Goal: Information Seeking & Learning: Learn about a topic

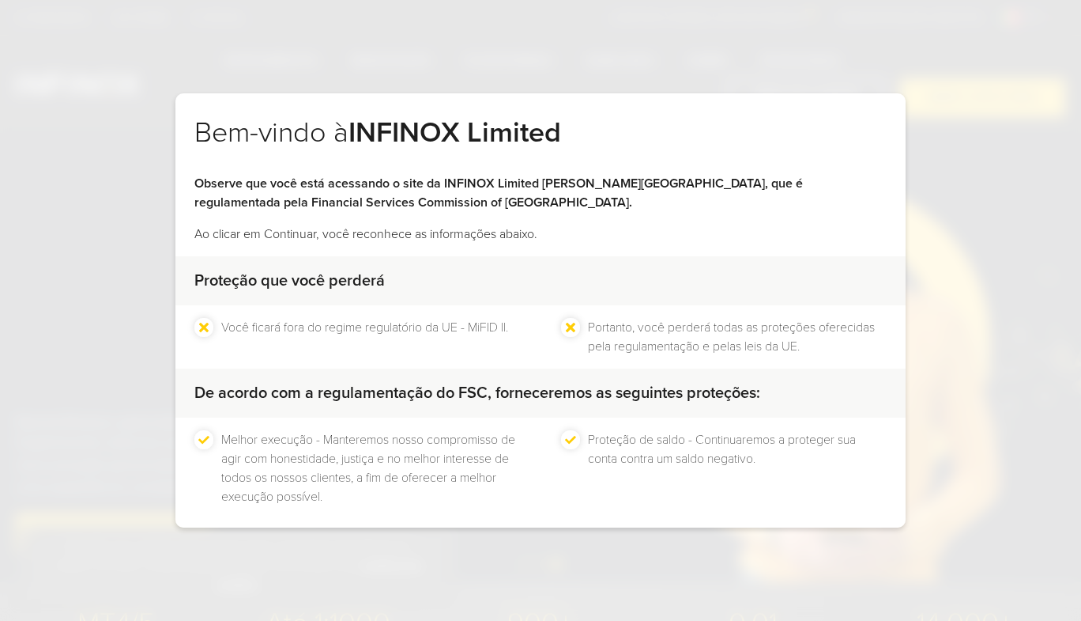
scroll to position [70, 0]
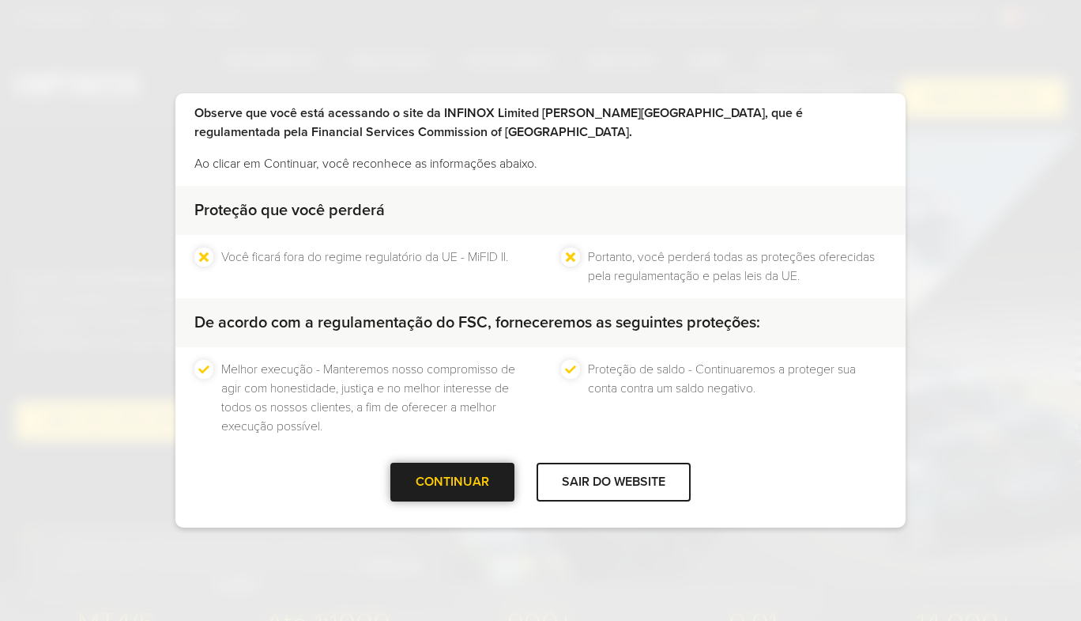
click at [470, 472] on div "CONTINUAR" at bounding box center [453, 481] width 124 height 39
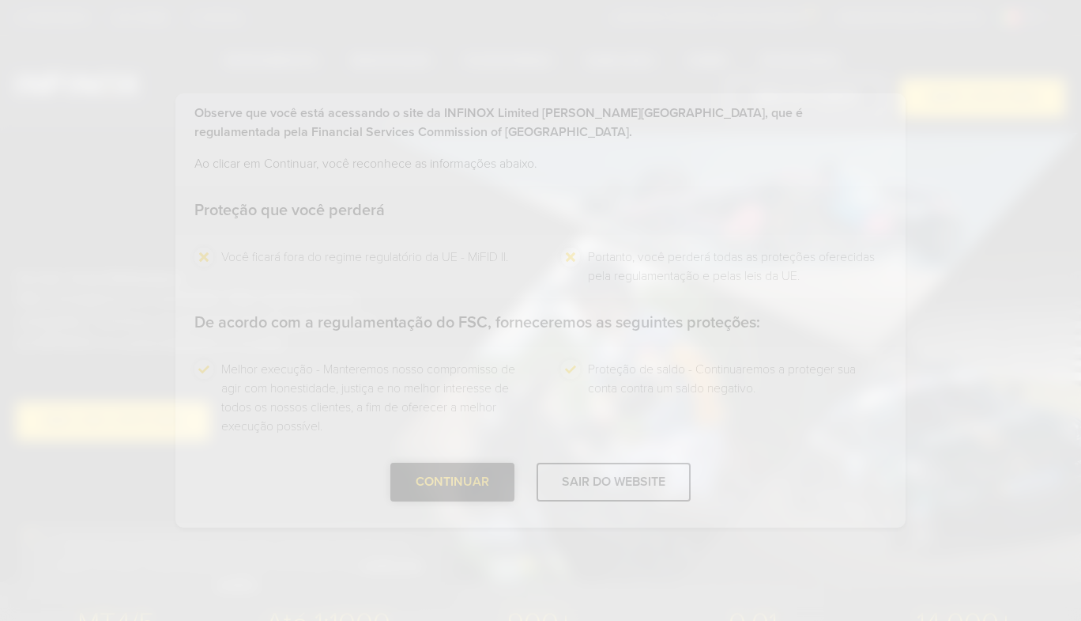
scroll to position [0, 0]
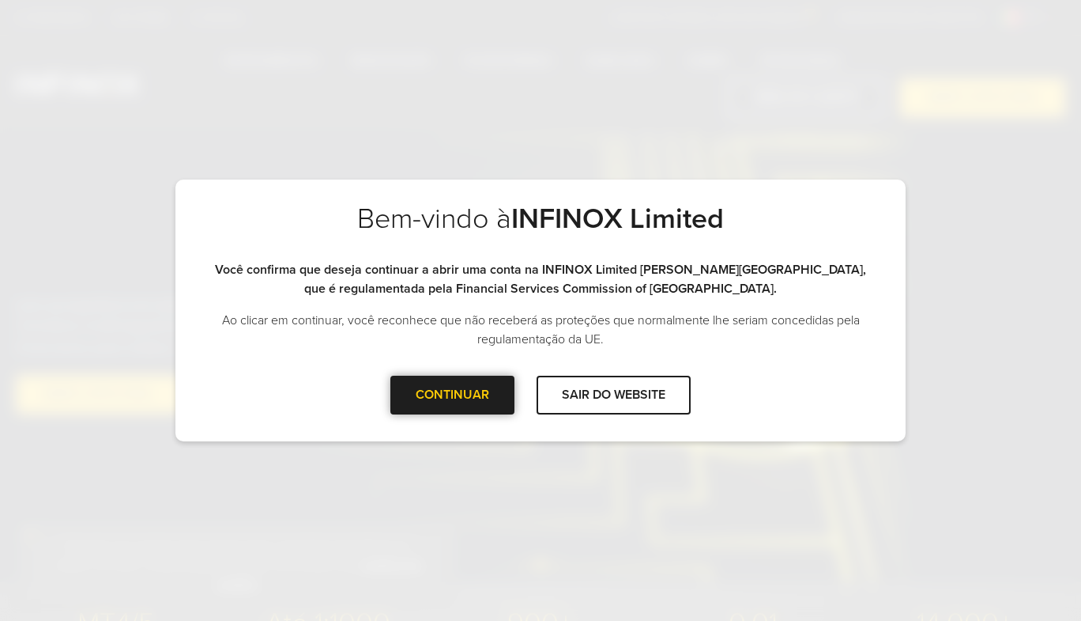
click at [453, 394] on div at bounding box center [453, 394] width 0 height 0
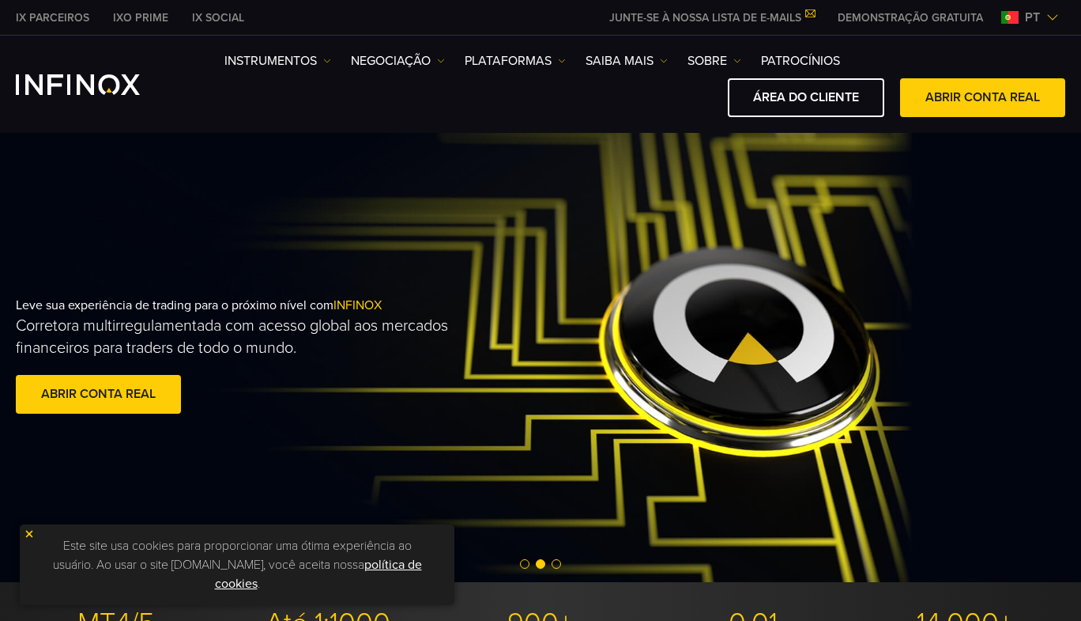
click at [523, 561] on span "Go to slide 1" at bounding box center [524, 563] width 9 height 9
click at [32, 537] on img at bounding box center [29, 533] width 11 height 11
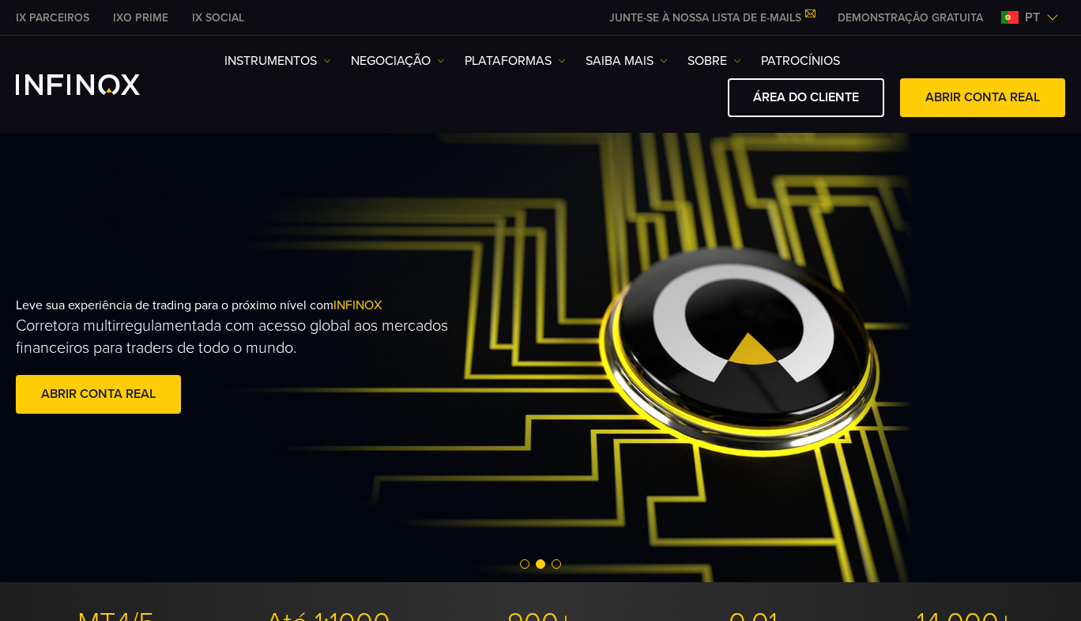
click at [529, 562] on span "Go to slide 1" at bounding box center [524, 563] width 9 height 9
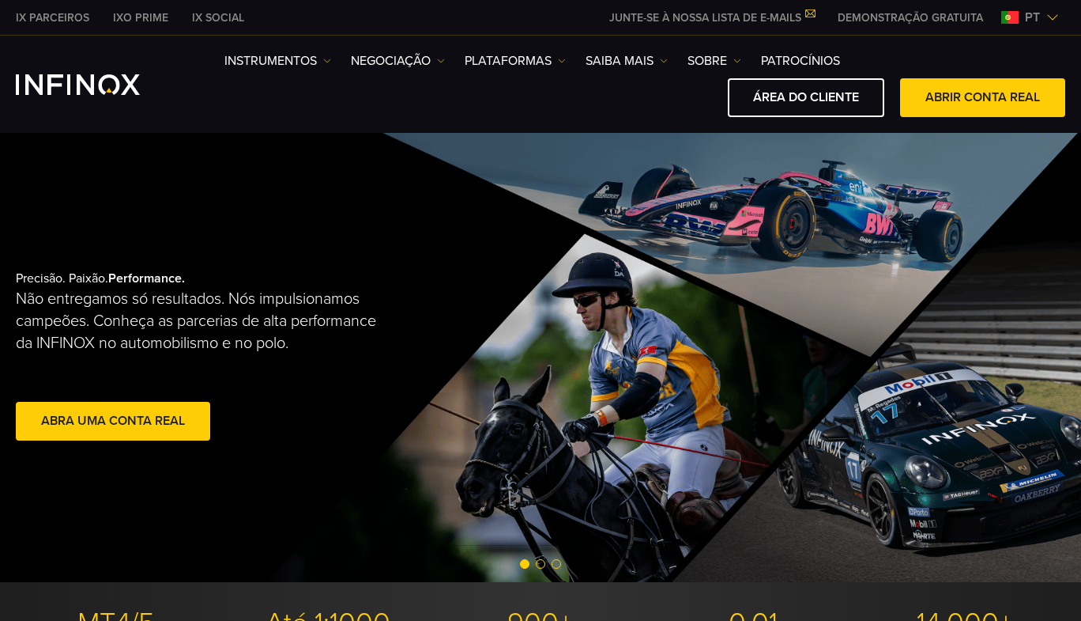
scroll to position [28, 0]
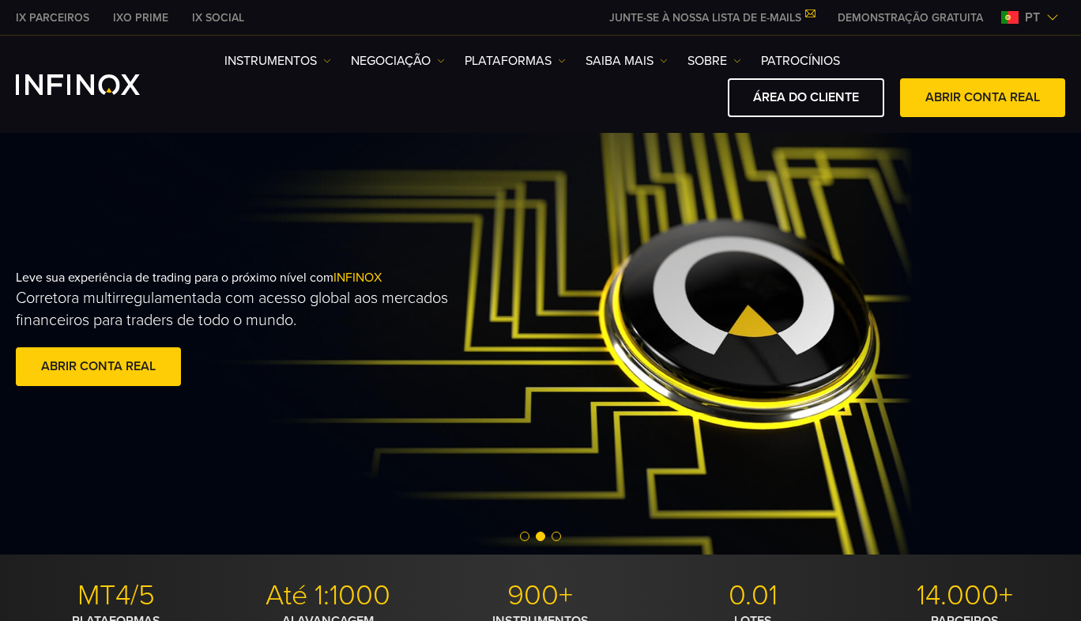
click at [524, 535] on span "Go to slide 1" at bounding box center [524, 535] width 9 height 9
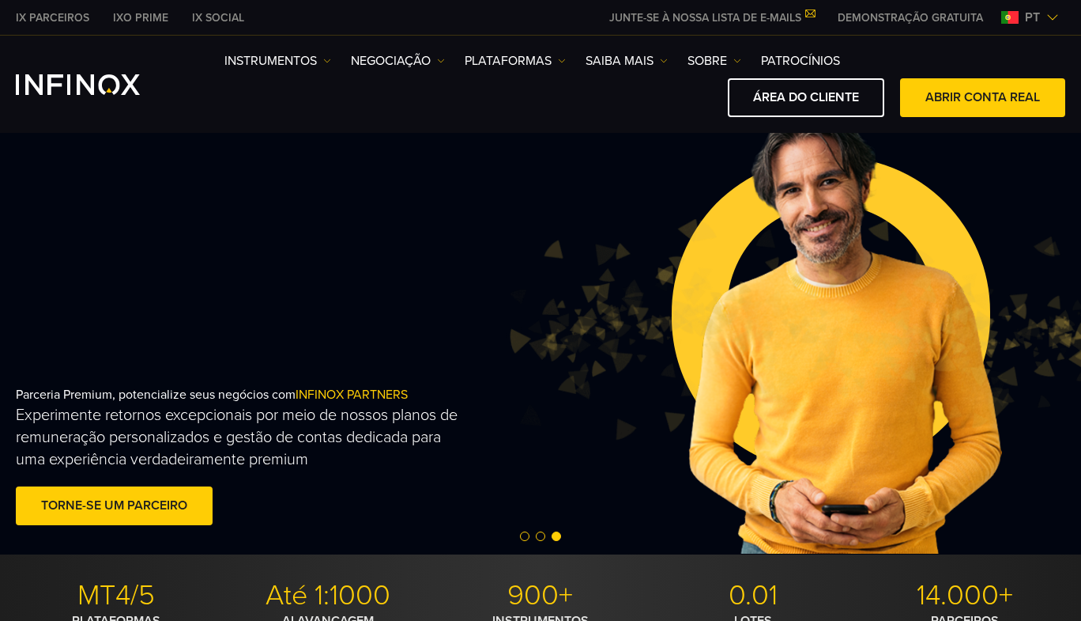
click at [524, 535] on span "Go to slide 1" at bounding box center [524, 535] width 9 height 9
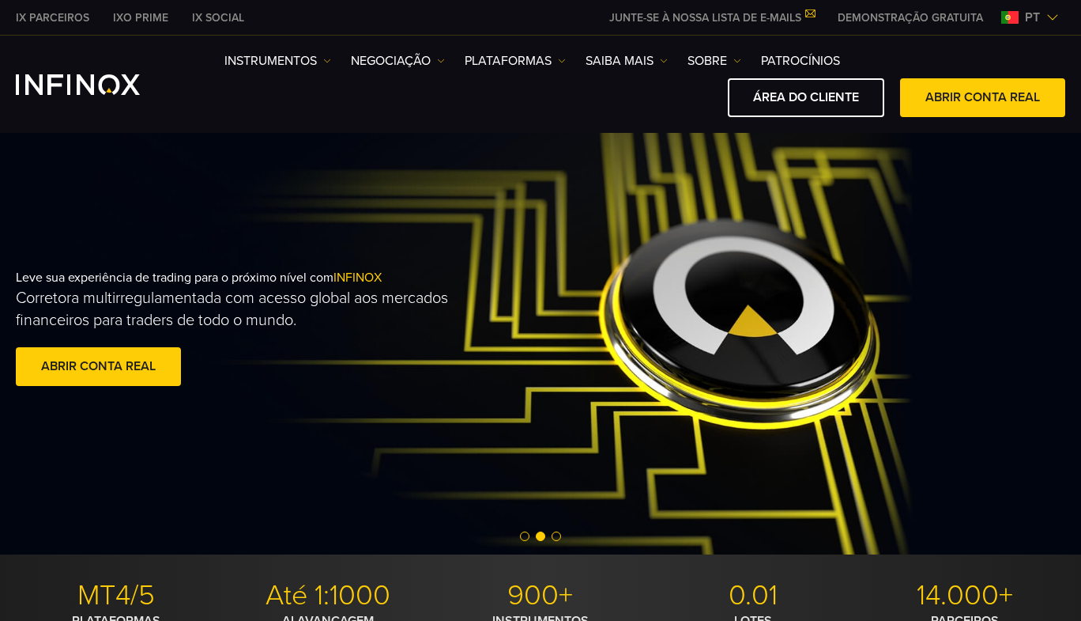
click at [527, 530] on div at bounding box center [540, 536] width 1081 height 19
click at [525, 534] on span "Go to slide 1" at bounding box center [524, 535] width 9 height 9
click at [528, 531] on div at bounding box center [540, 536] width 1081 height 19
click at [526, 534] on span "Go to slide 1" at bounding box center [524, 535] width 9 height 9
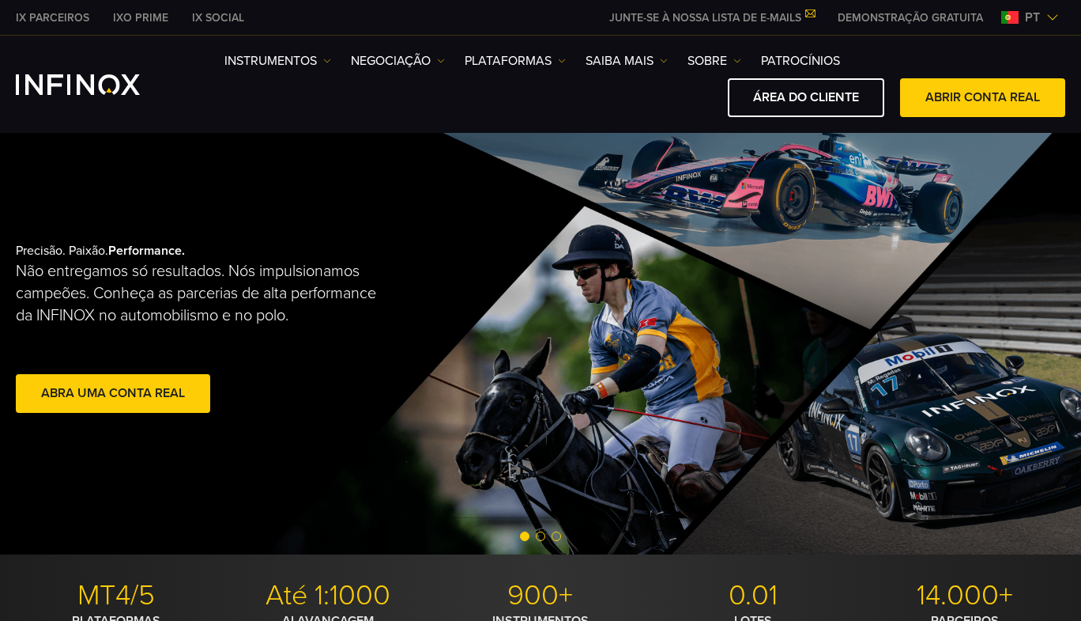
scroll to position [25, 0]
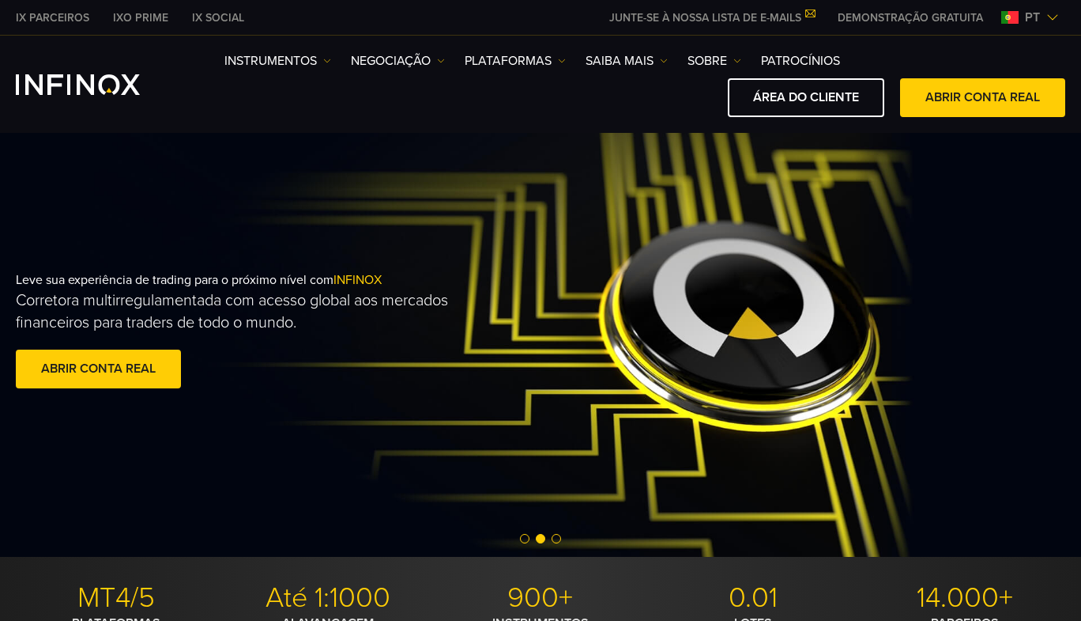
click at [523, 533] on div at bounding box center [540, 539] width 1081 height 19
click at [523, 539] on span "Go to slide 1" at bounding box center [524, 538] width 9 height 9
click at [538, 535] on span "Go to slide 2" at bounding box center [540, 538] width 9 height 9
click at [528, 536] on span "Go to slide 1" at bounding box center [524, 538] width 9 height 9
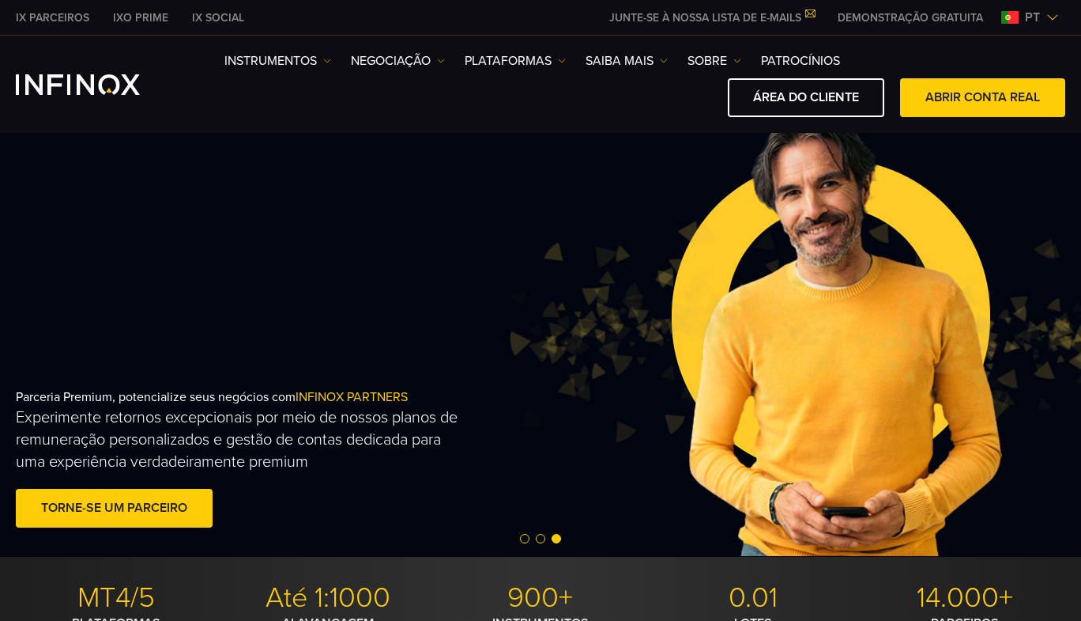
click at [532, 538] on div at bounding box center [540, 539] width 1081 height 19
click at [534, 538] on div at bounding box center [540, 539] width 1081 height 19
click at [538, 539] on span "Go to slide 2" at bounding box center [540, 538] width 9 height 9
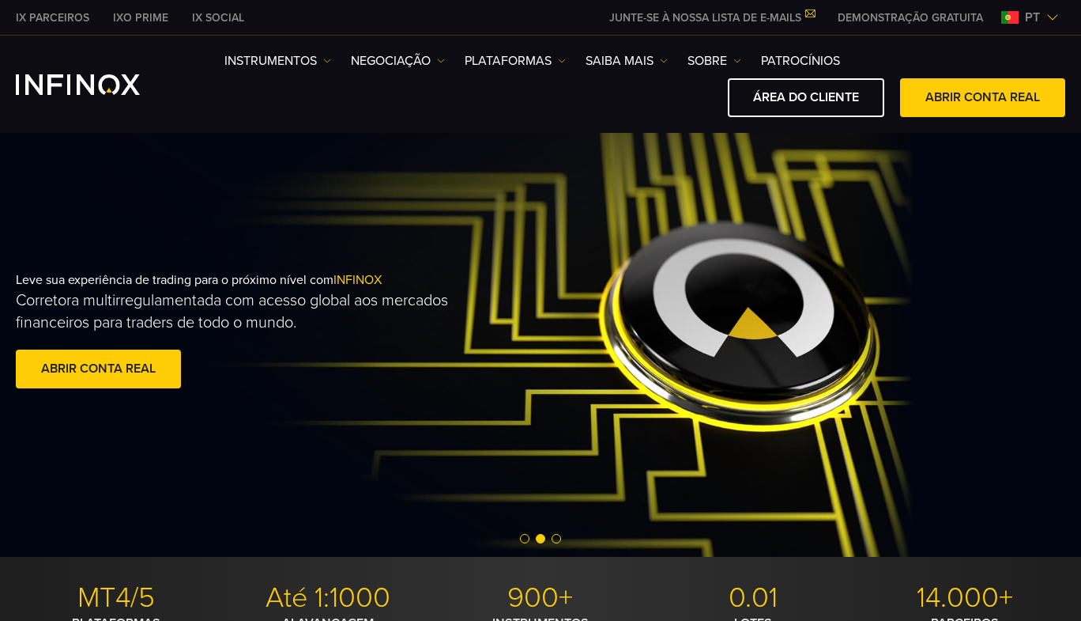
click at [525, 534] on span "Go to slide 1" at bounding box center [524, 538] width 9 height 9
click at [705, 74] on div "Instrumentos Instrumentos Informações sobre produtos NEGOCIAÇÃO Contas DEMO" at bounding box center [645, 84] width 841 height 66
click at [710, 62] on link "SOBRE" at bounding box center [715, 60] width 54 height 19
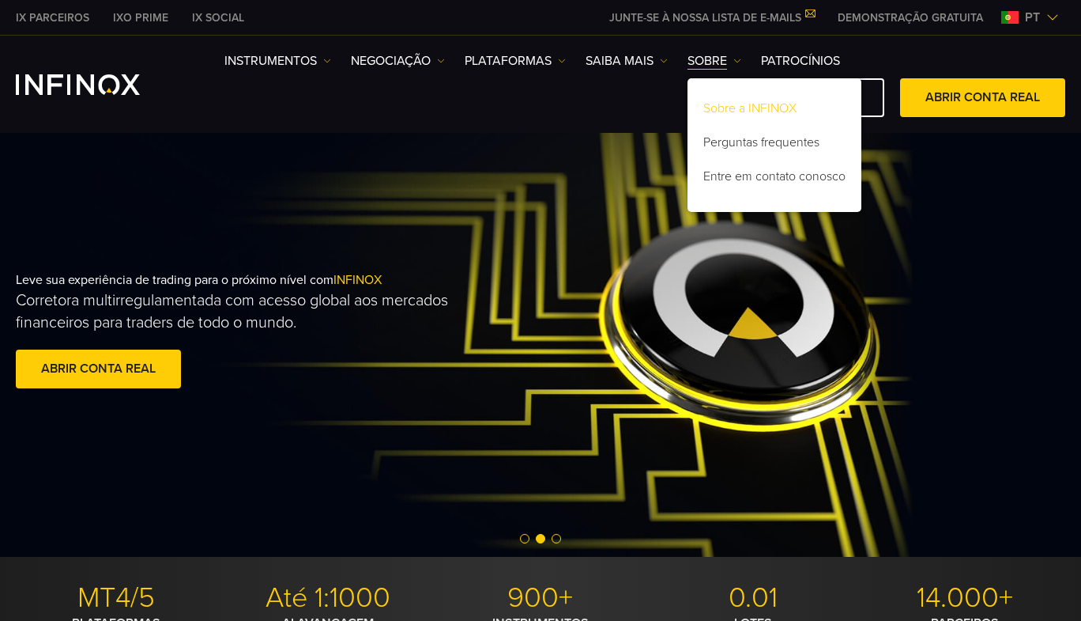
click at [714, 104] on link "Sobre a INFINOX" at bounding box center [775, 111] width 174 height 34
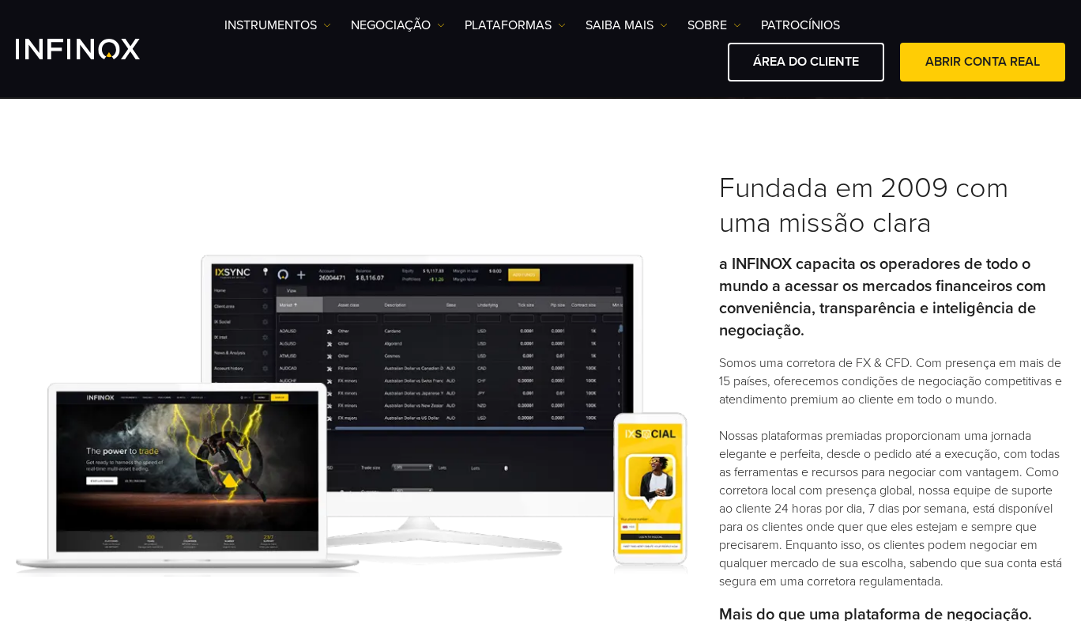
scroll to position [357, 0]
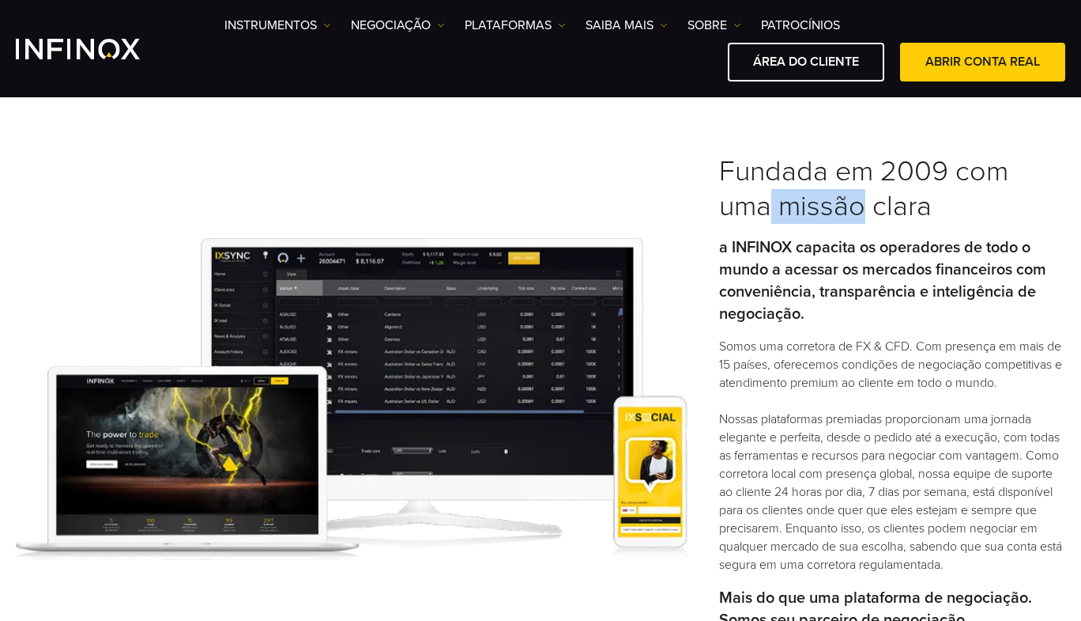
drag, startPoint x: 775, startPoint y: 200, endPoint x: 874, endPoint y: 192, distance: 99.1
click at [874, 192] on h3 "Fundada em 2009 com uma missão clara" at bounding box center [892, 189] width 346 height 70
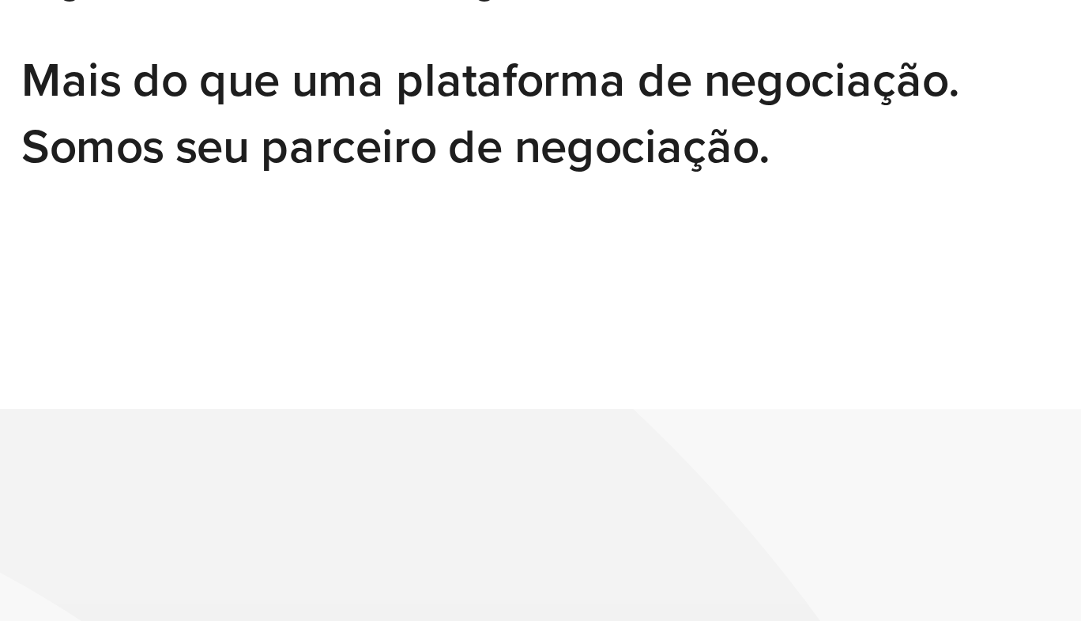
scroll to position [696, 0]
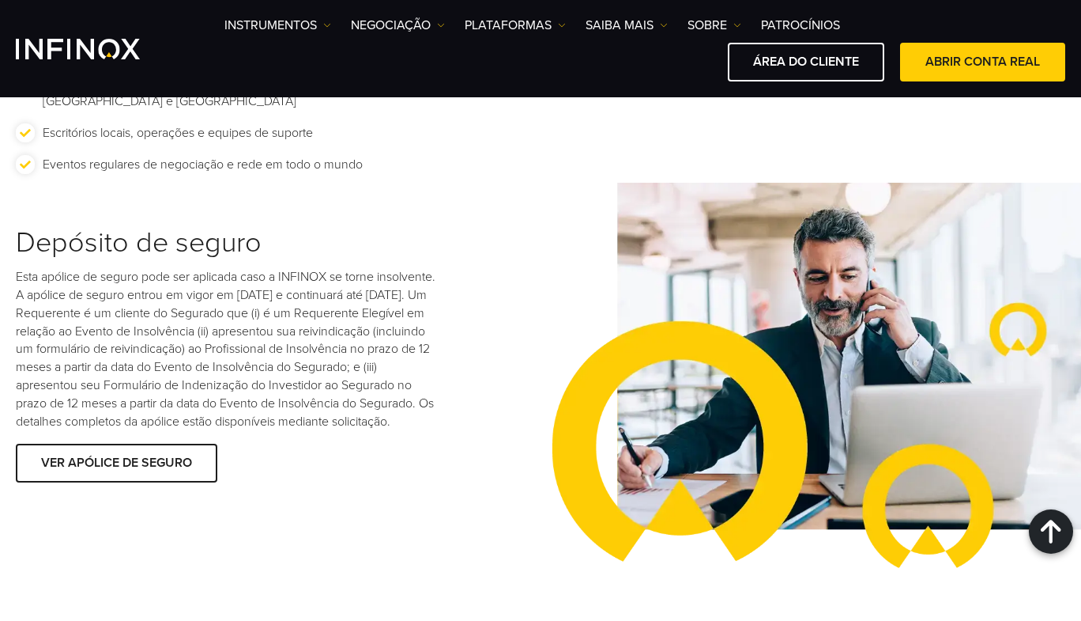
scroll to position [2444, 0]
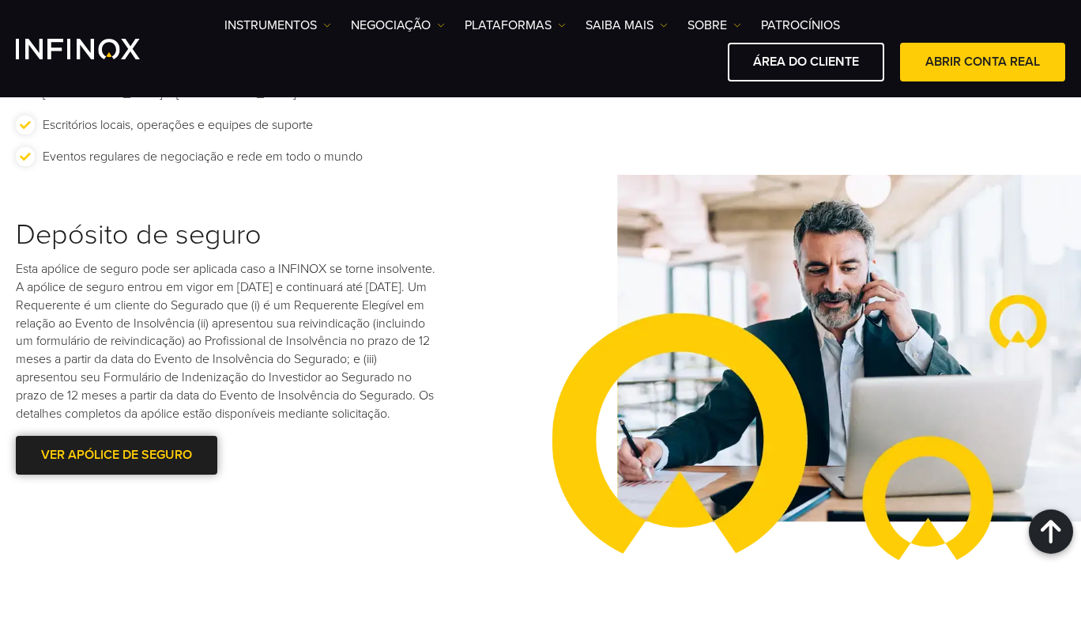
click at [129, 444] on link "VER APÓLICE DE SEGURO" at bounding box center [117, 455] width 202 height 39
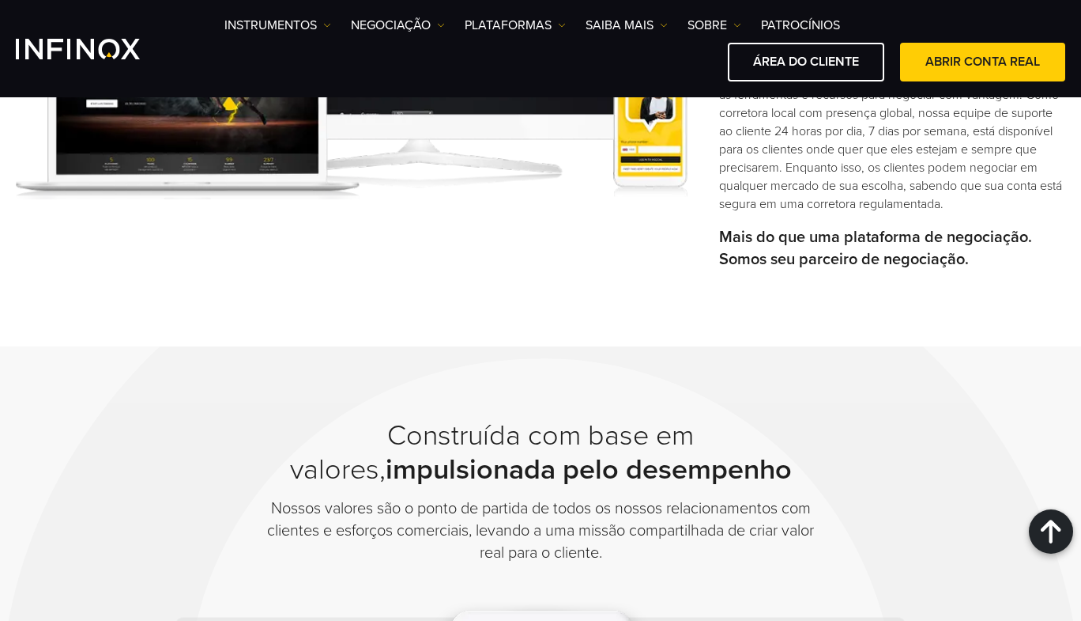
scroll to position [0, 0]
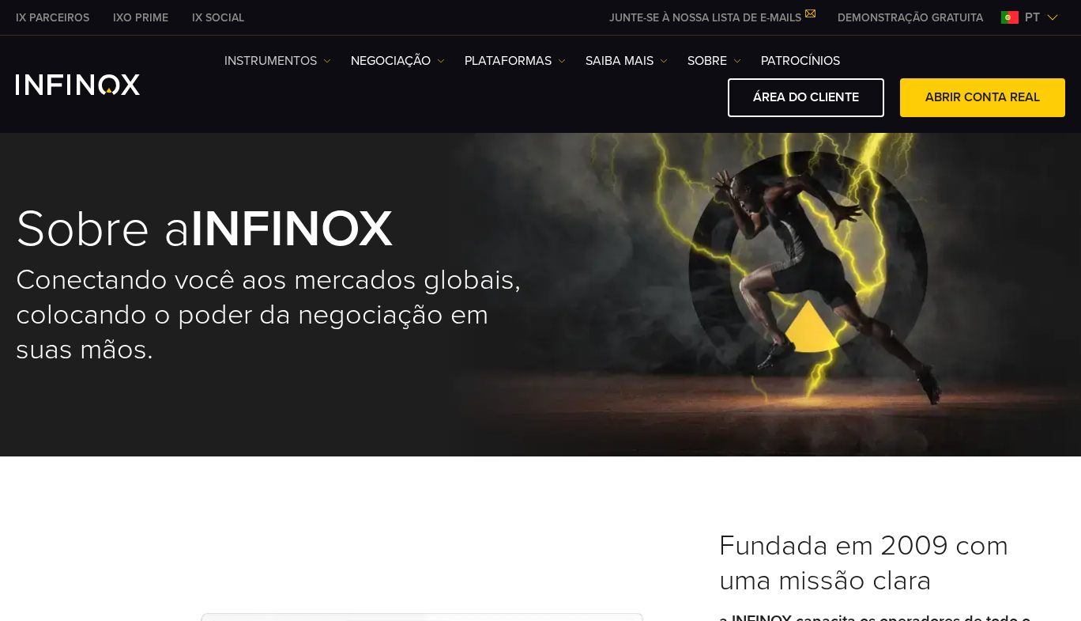
click at [319, 66] on link "Instrumentos" at bounding box center [278, 60] width 107 height 19
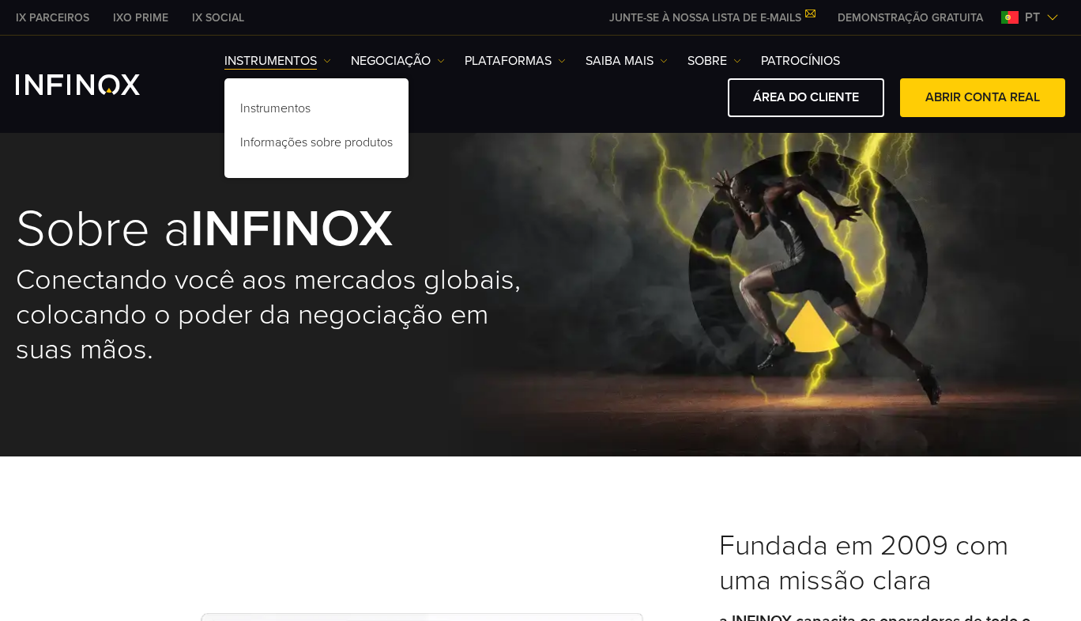
click at [284, 92] on div "Instrumentos Informações sobre produtos" at bounding box center [317, 128] width 184 height 100
click at [284, 98] on link "Instrumentos" at bounding box center [317, 111] width 184 height 34
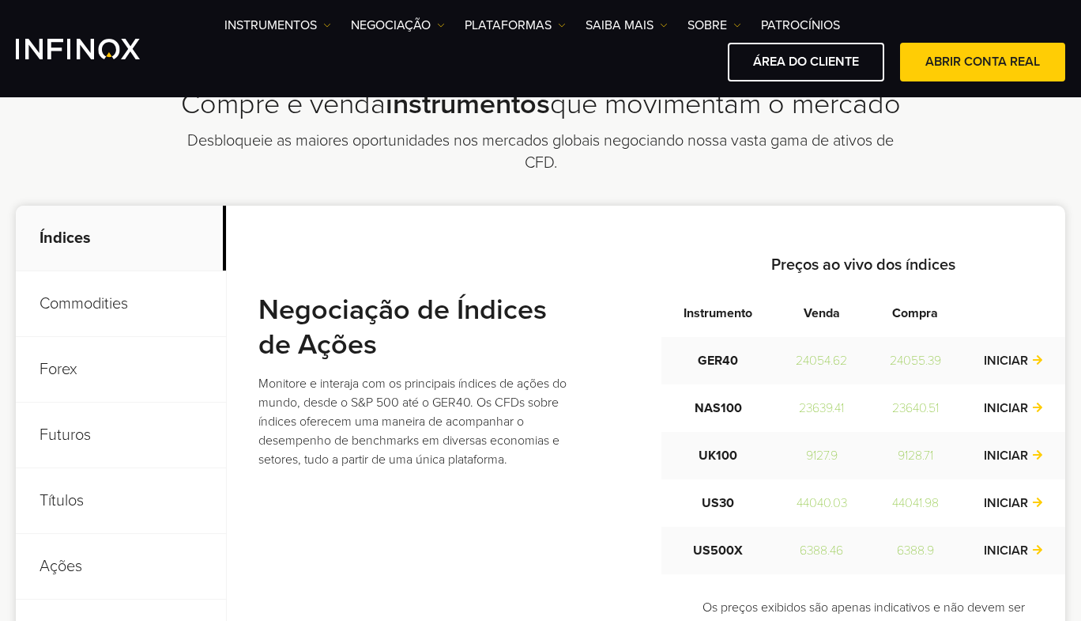
scroll to position [584, 0]
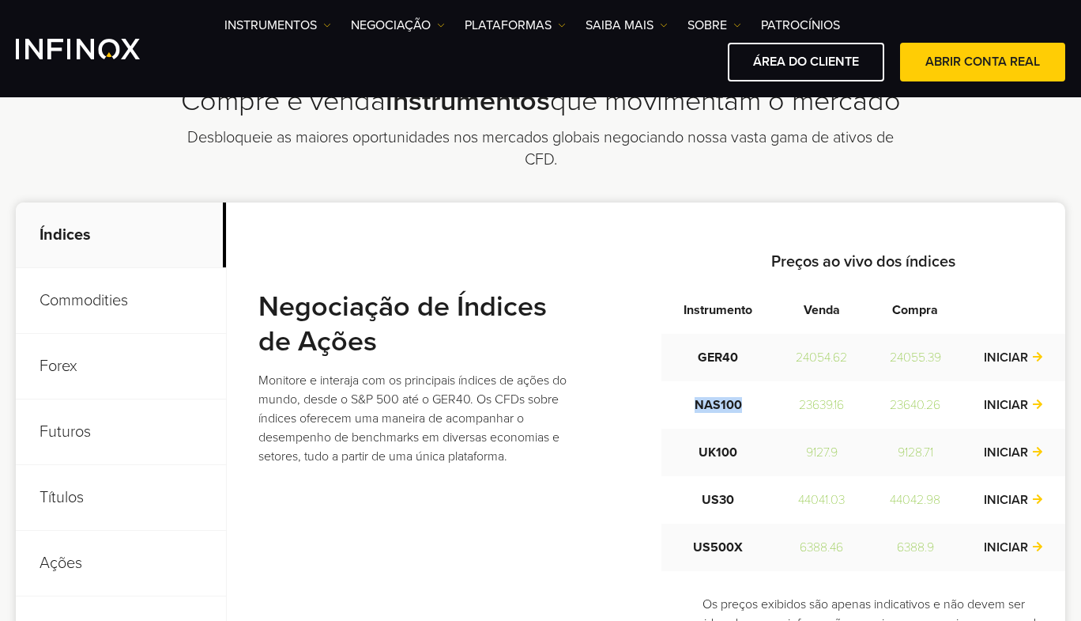
drag, startPoint x: 693, startPoint y: 410, endPoint x: 748, endPoint y: 410, distance: 54.6
click at [748, 410] on td "NAS100" at bounding box center [718, 404] width 113 height 47
drag, startPoint x: 699, startPoint y: 456, endPoint x: 747, endPoint y: 457, distance: 48.2
click at [747, 457] on td "UK100" at bounding box center [718, 451] width 113 height 47
click at [113, 318] on p "Commodities" at bounding box center [121, 301] width 210 height 66
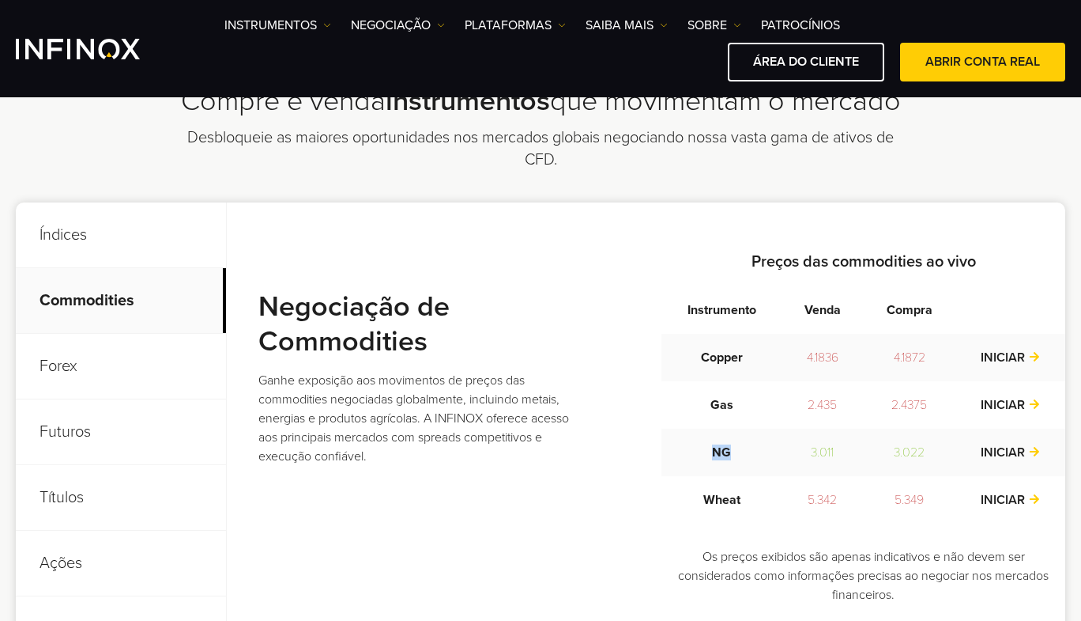
drag, startPoint x: 706, startPoint y: 453, endPoint x: 757, endPoint y: 453, distance: 50.6
click at [752, 453] on td "NG" at bounding box center [722, 451] width 120 height 47
click at [599, 468] on div "Negociação de Commodities Ganhe exposição aos movimentos de preços das commodit…" at bounding box center [662, 433] width 807 height 367
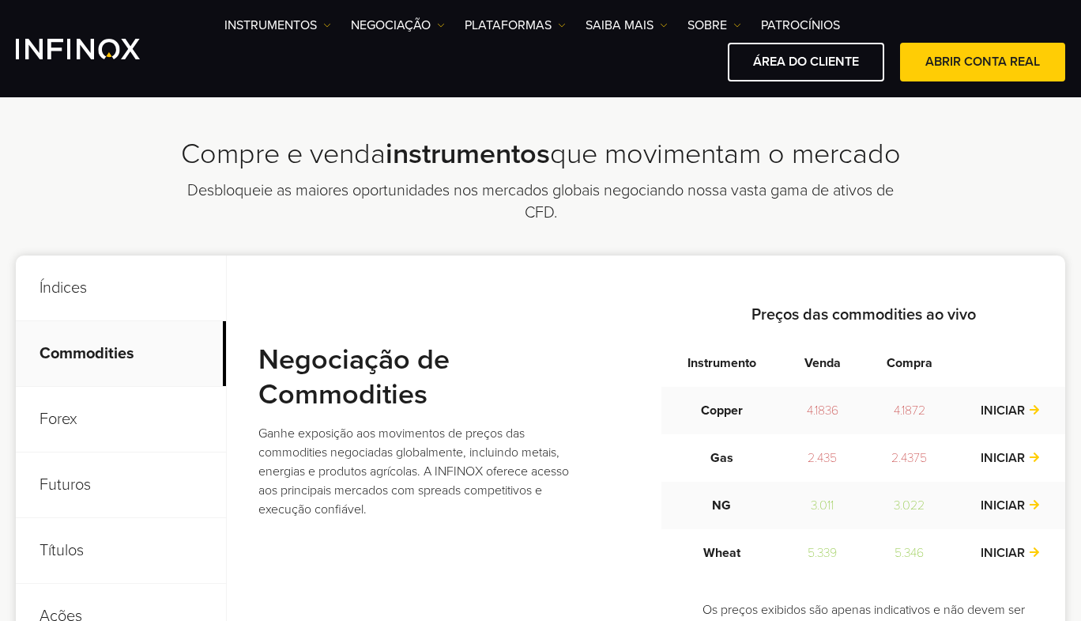
scroll to position [601, 0]
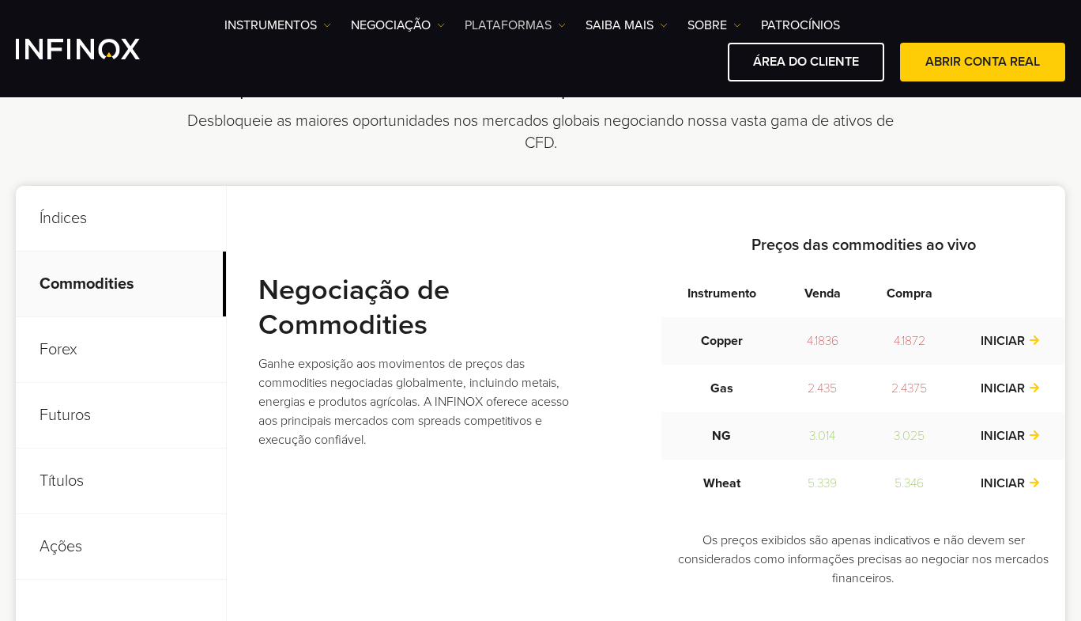
click at [557, 21] on link "PLATAFORMAS" at bounding box center [515, 25] width 101 height 19
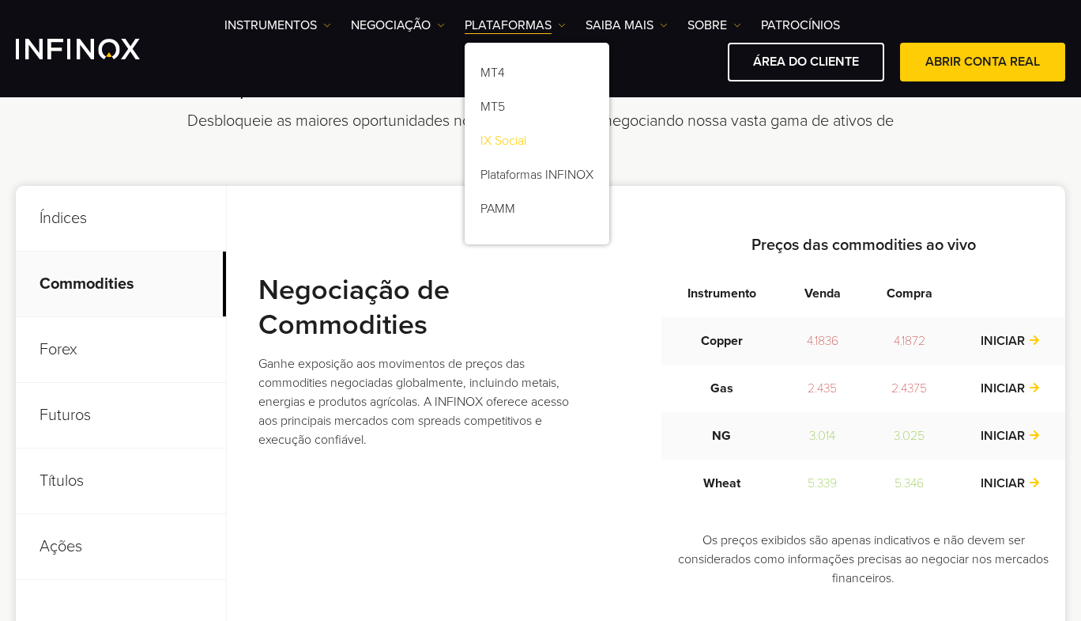
click at [518, 138] on link "IX Social" at bounding box center [537, 143] width 145 height 34
